Goal: Transaction & Acquisition: Purchase product/service

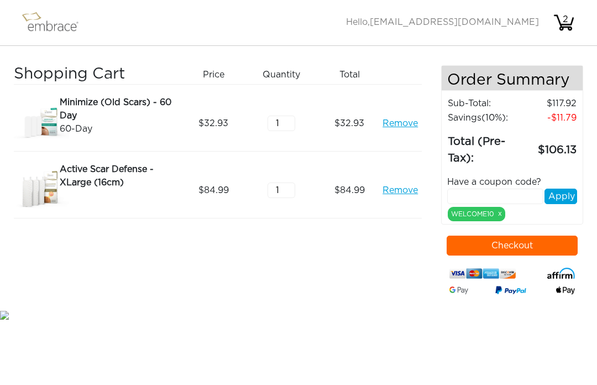
click at [103, 102] on div "Minimize (Old Scars) - 60 Day" at bounding box center [118, 109] width 116 height 27
click at [78, 127] on div "60-Day" at bounding box center [118, 128] width 116 height 13
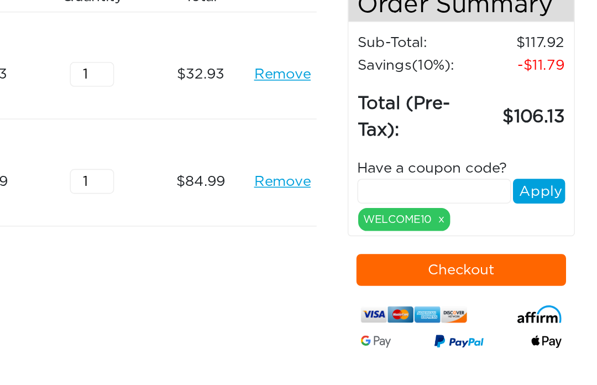
click at [447, 188] on input "text" at bounding box center [495, 195] width 96 height 15
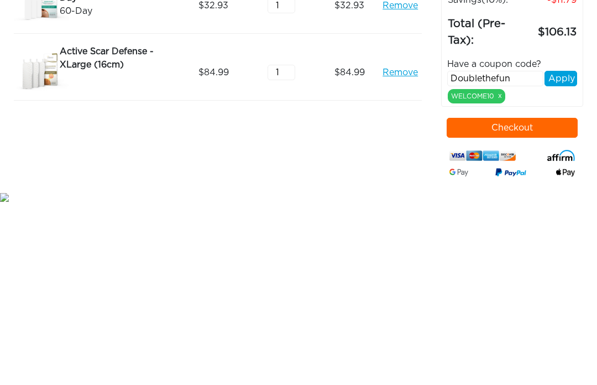
type input "Doublethefun"
click at [563, 188] on button "Apply" at bounding box center [560, 195] width 33 height 15
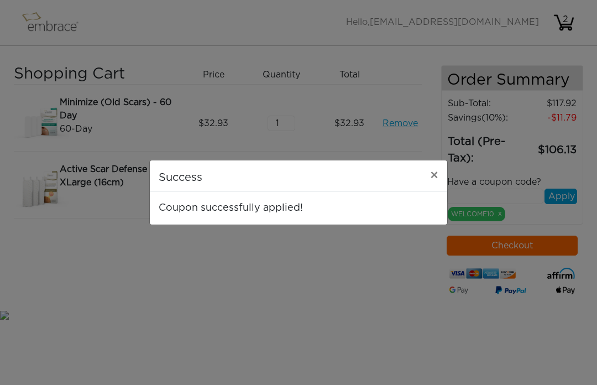
click at [432, 171] on span "×" at bounding box center [434, 175] width 8 height 13
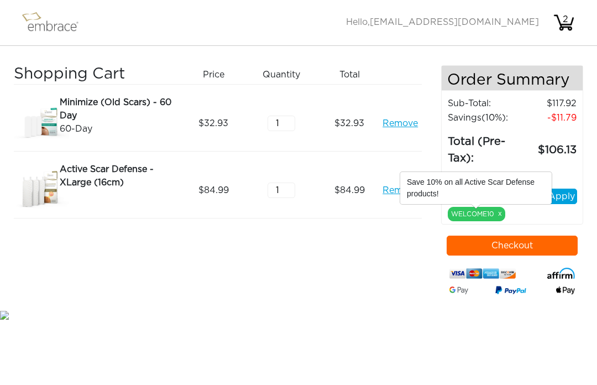
click at [500, 215] on link "x" at bounding box center [500, 213] width 4 height 10
click at [500, 216] on link "x" at bounding box center [500, 213] width 4 height 10
click at [498, 216] on link "x" at bounding box center [500, 213] width 4 height 10
click at [382, 191] on link "Remove" at bounding box center [399, 189] width 35 height 13
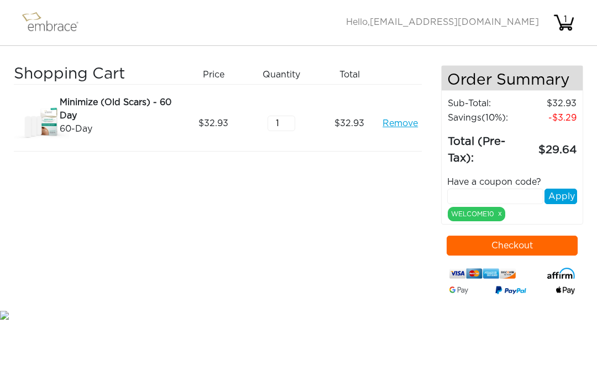
click at [405, 192] on div "Shopping Cart Price Quantity Qty Total Minimize (Old Scars) - 60 Day 60-Day Rem…" at bounding box center [227, 186] width 427 height 243
click at [511, 204] on input "text" at bounding box center [495, 195] width 96 height 15
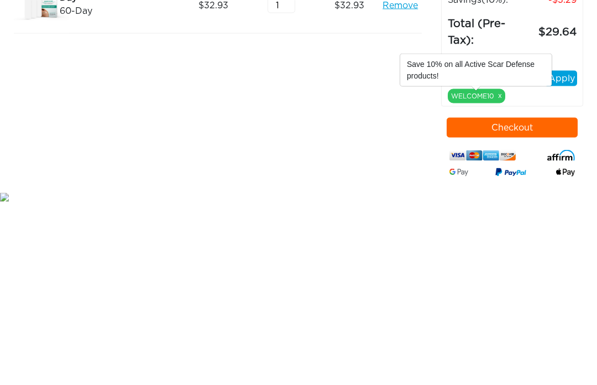
click at [500, 208] on link "x" at bounding box center [500, 213] width 4 height 10
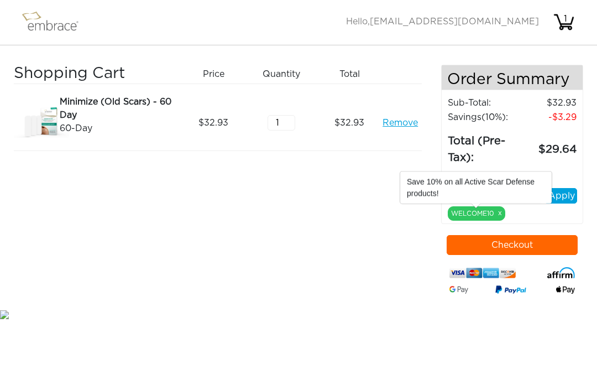
click at [498, 218] on link "x" at bounding box center [500, 213] width 4 height 10
click at [501, 218] on link "x" at bounding box center [500, 213] width 4 height 10
click at [501, 216] on link "x" at bounding box center [500, 213] width 4 height 10
click at [498, 218] on link "x" at bounding box center [500, 213] width 4 height 10
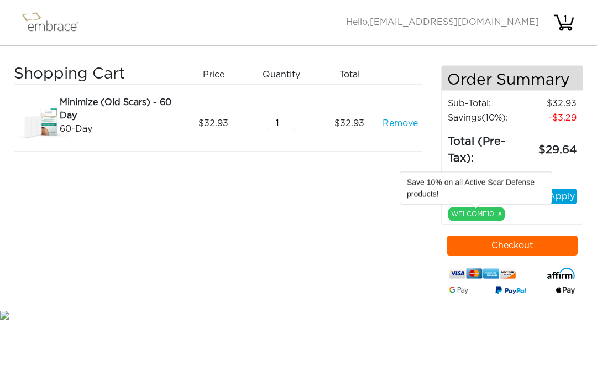
click at [498, 215] on link "x" at bounding box center [500, 213] width 4 height 10
click at [499, 217] on link "x" at bounding box center [500, 213] width 4 height 10
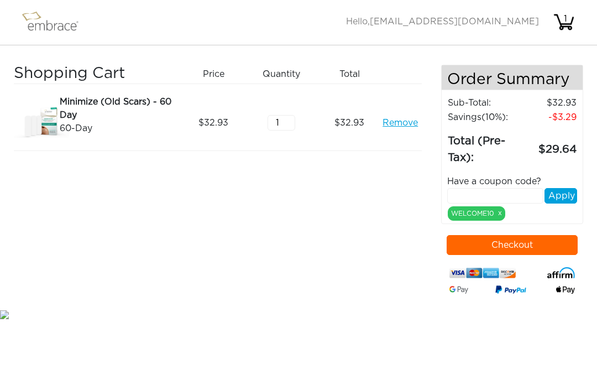
click at [528, 247] on button "Checkout" at bounding box center [513, 245] width 132 height 20
